Goal: Navigation & Orientation: Find specific page/section

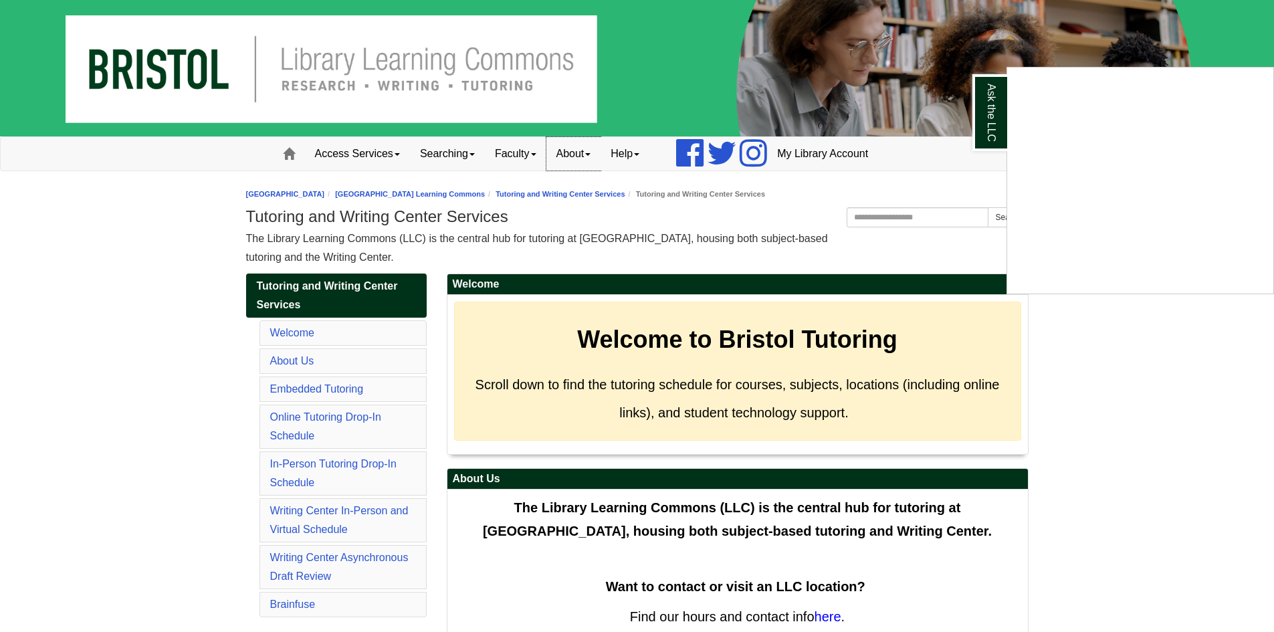
click at [587, 153] on div "Ask the LLC" at bounding box center [637, 316] width 1274 height 632
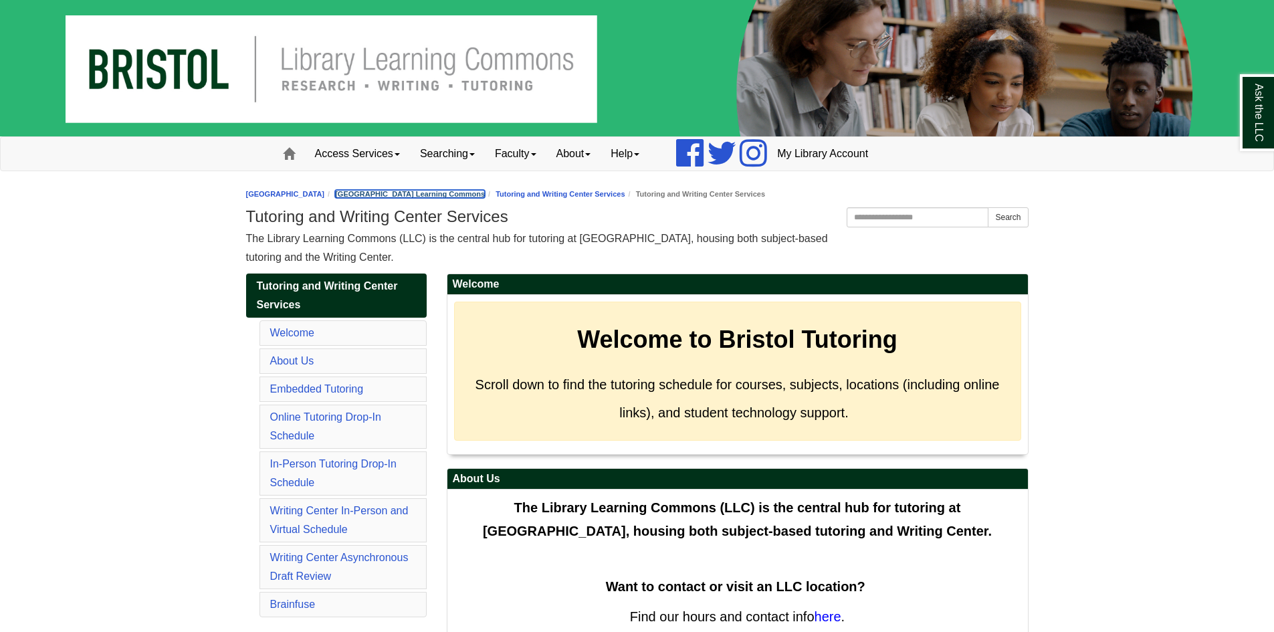
click at [452, 193] on link "[GEOGRAPHIC_DATA] Learning Commons" at bounding box center [410, 194] width 150 height 8
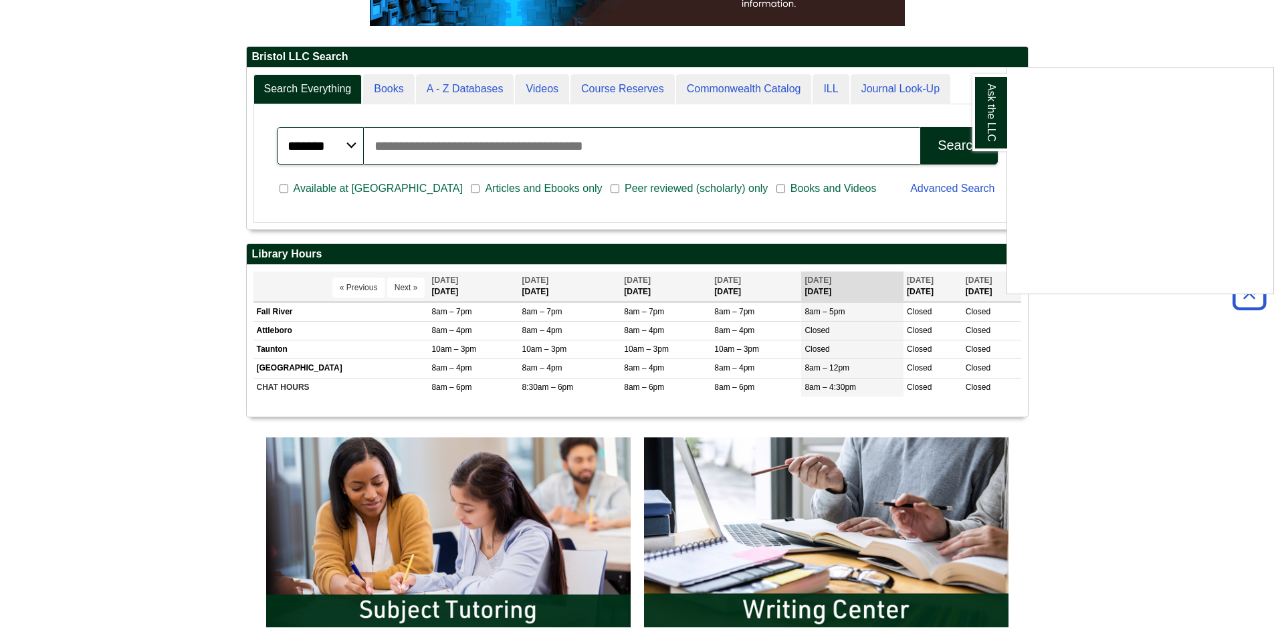
scroll to position [34, 0]
